Goal: Download file/media

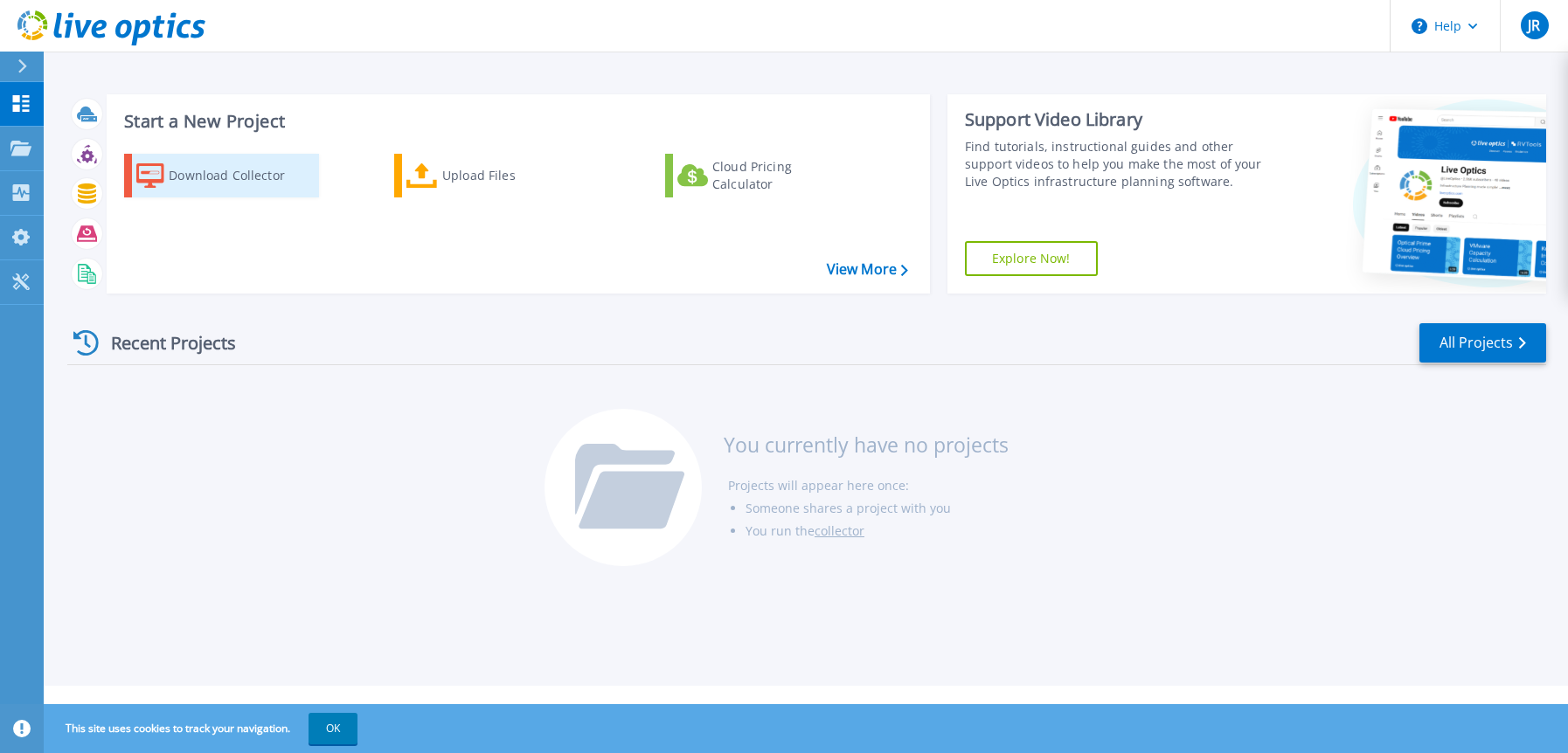
click at [246, 178] on div "Download Collector" at bounding box center [239, 175] width 140 height 35
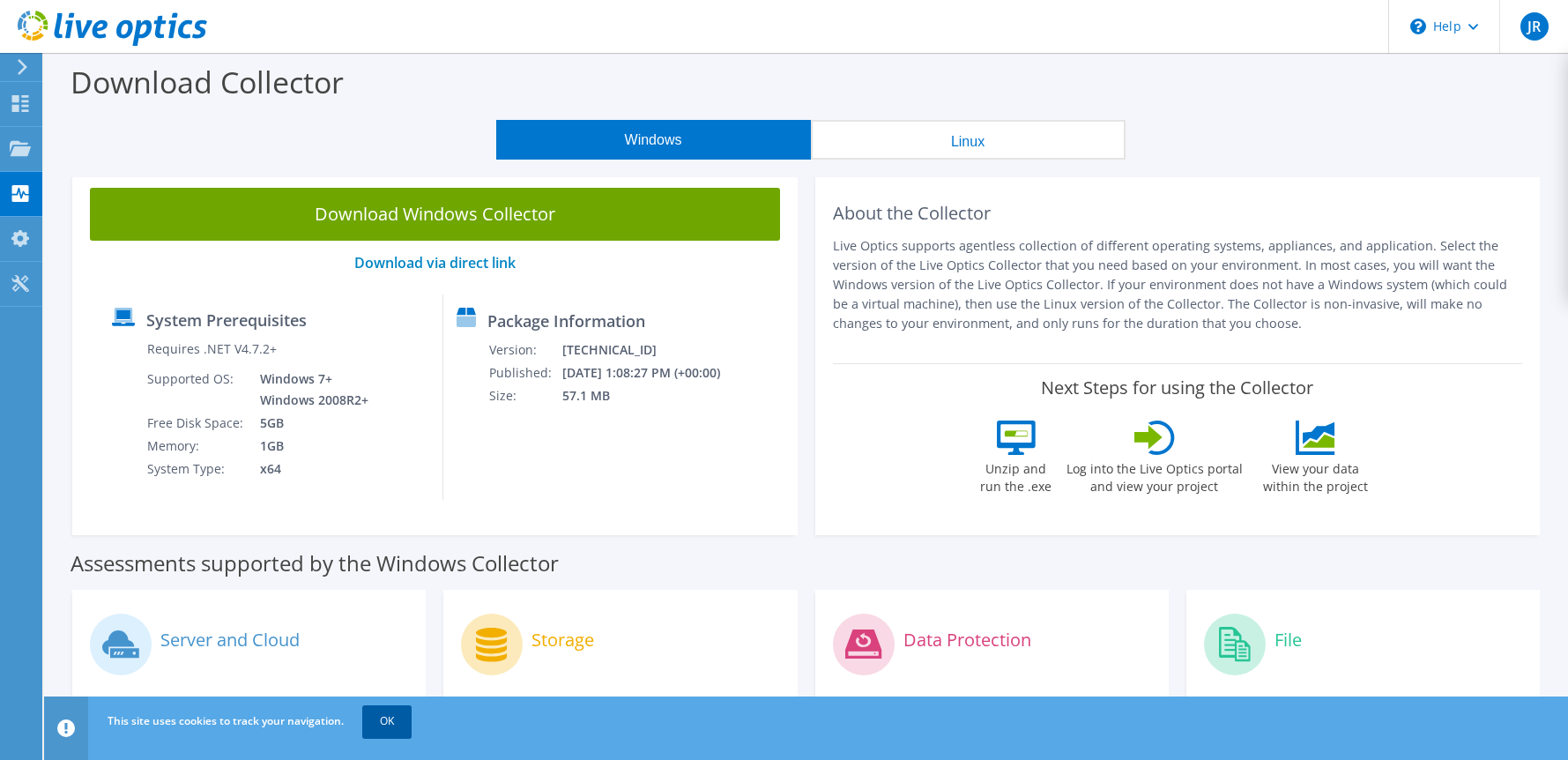
click at [376, 723] on link "OK" at bounding box center [387, 722] width 50 height 32
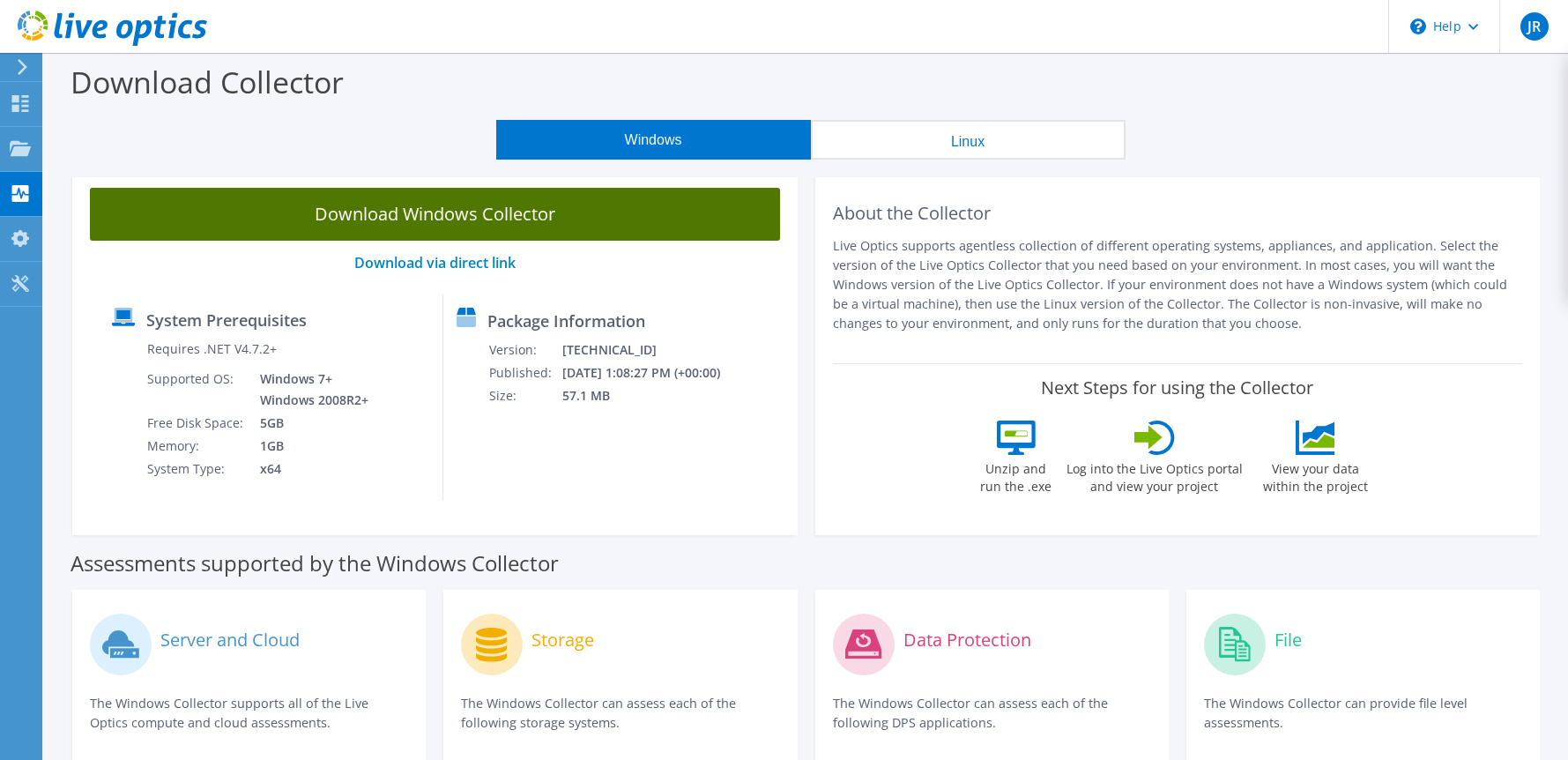
click at [436, 227] on link "Download Windows Collector" at bounding box center [435, 214] width 690 height 52
